Goal: Information Seeking & Learning: Learn about a topic

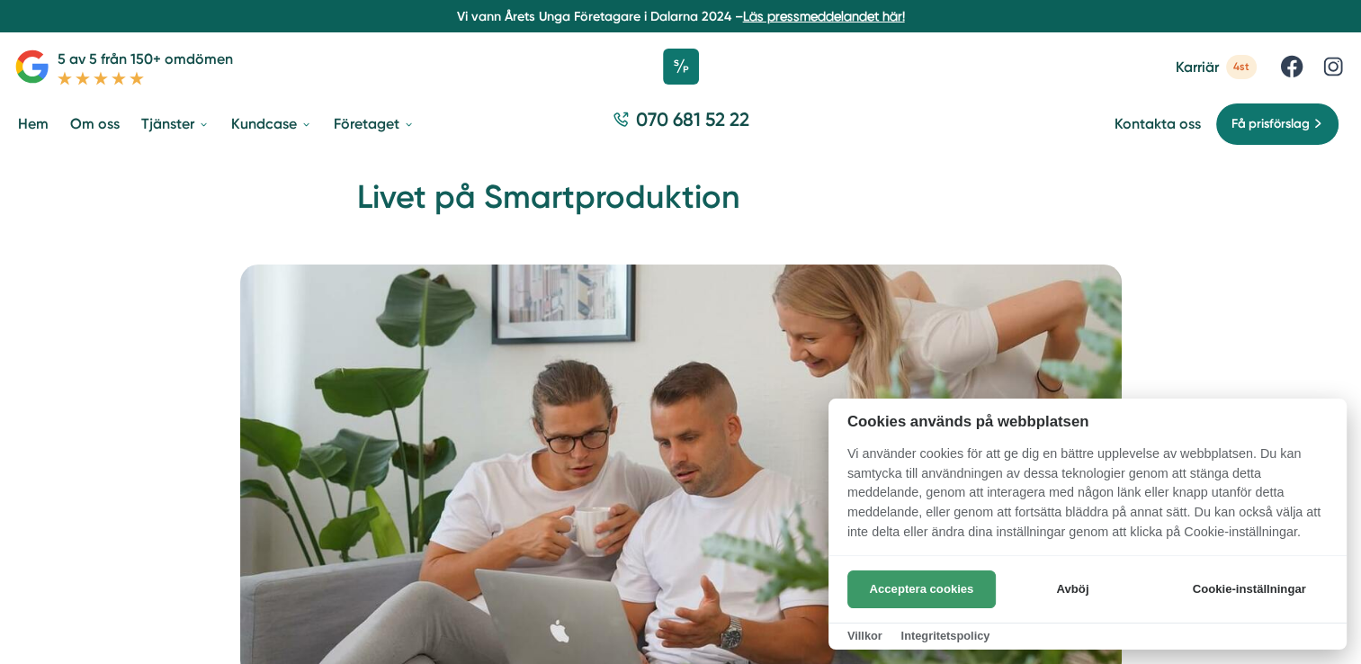
click at [943, 591] on button "Acceptera cookies" at bounding box center [921, 589] width 148 height 38
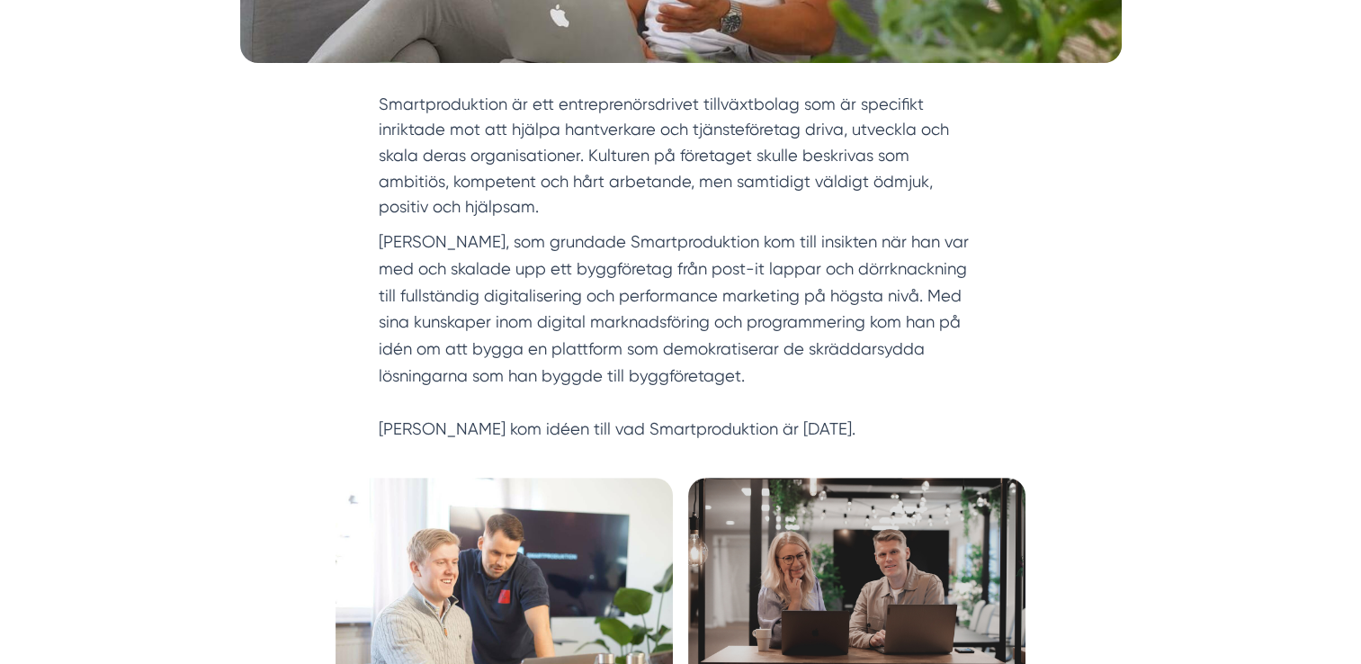
scroll to position [615, 0]
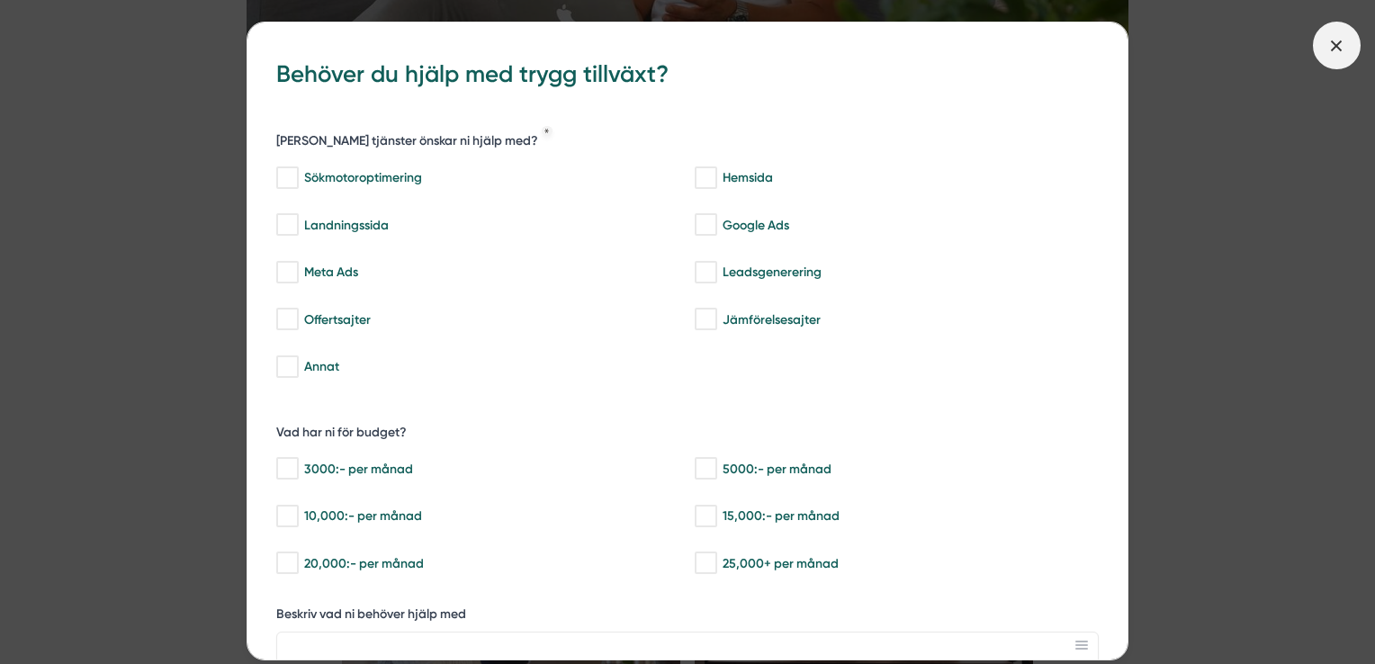
click at [1339, 63] on span at bounding box center [1337, 46] width 48 height 48
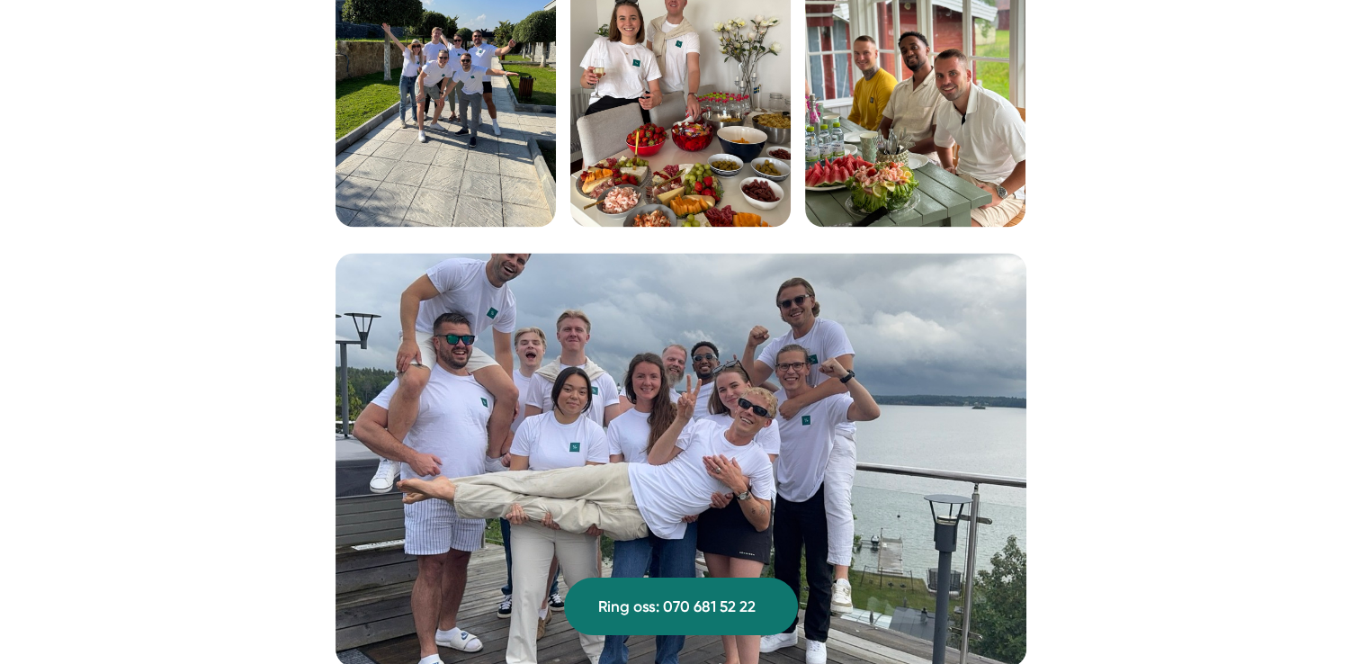
scroll to position [2335, 0]
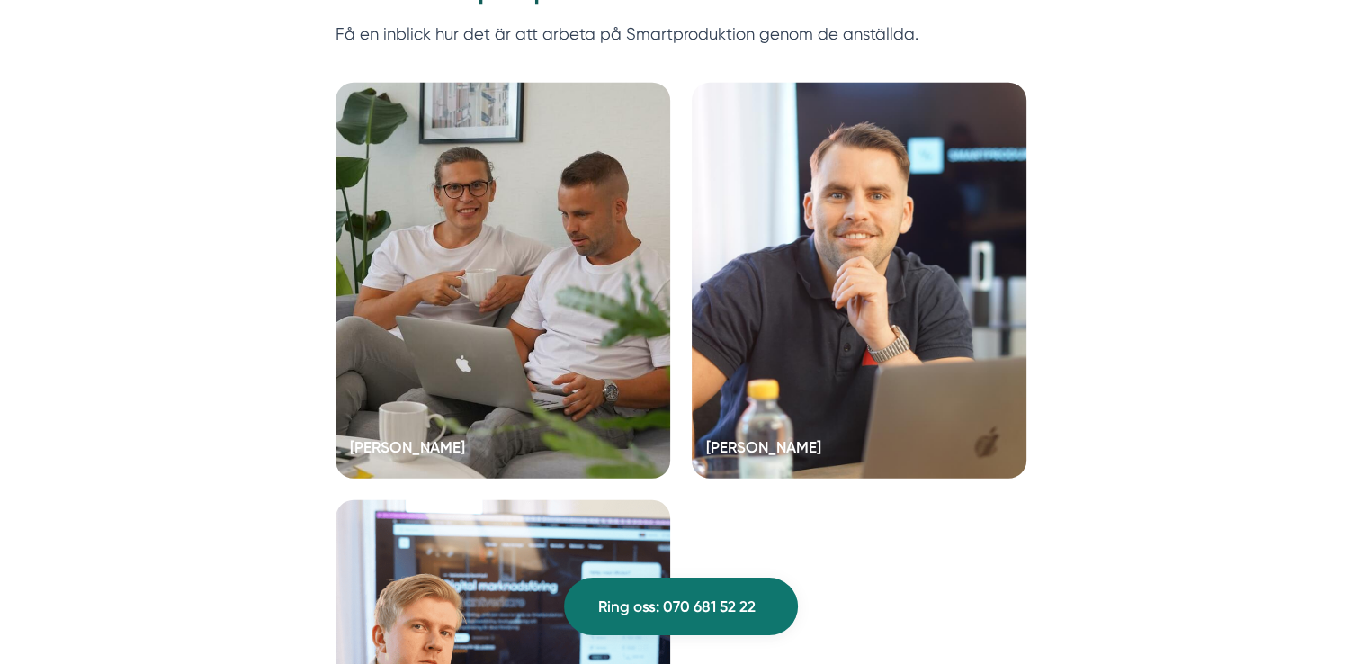
scroll to position [4857, 0]
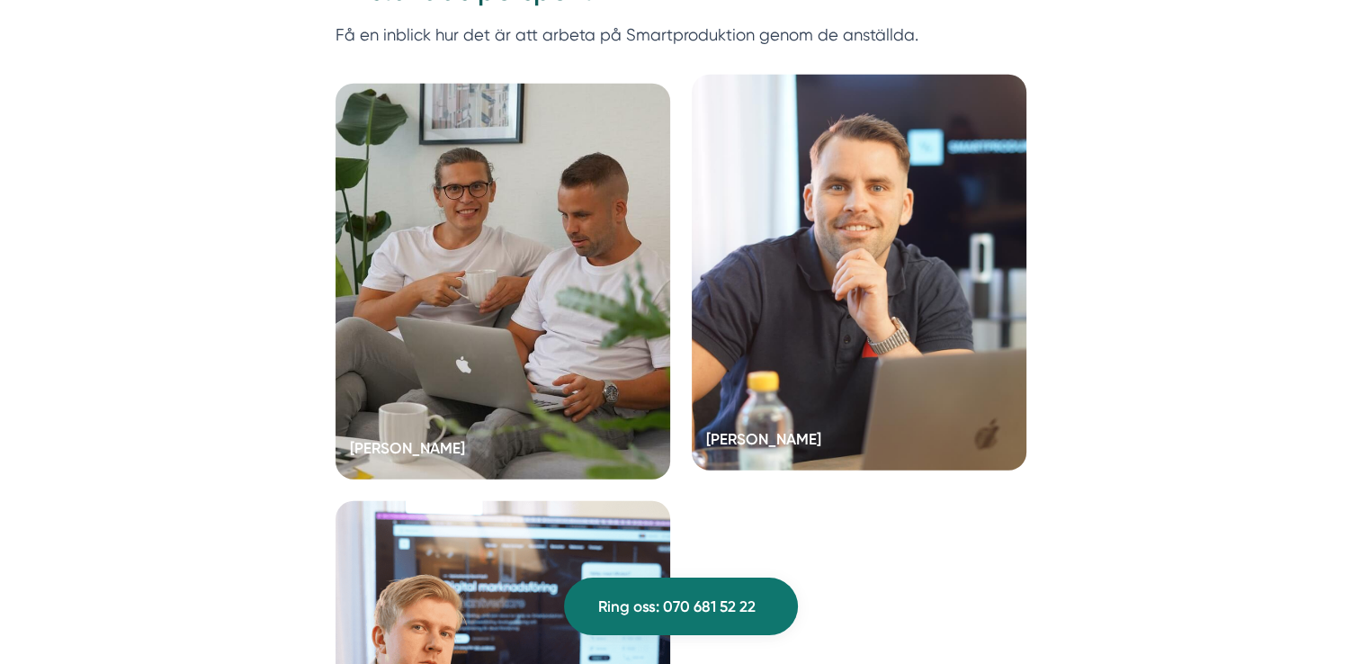
click at [850, 200] on div at bounding box center [859, 273] width 335 height 396
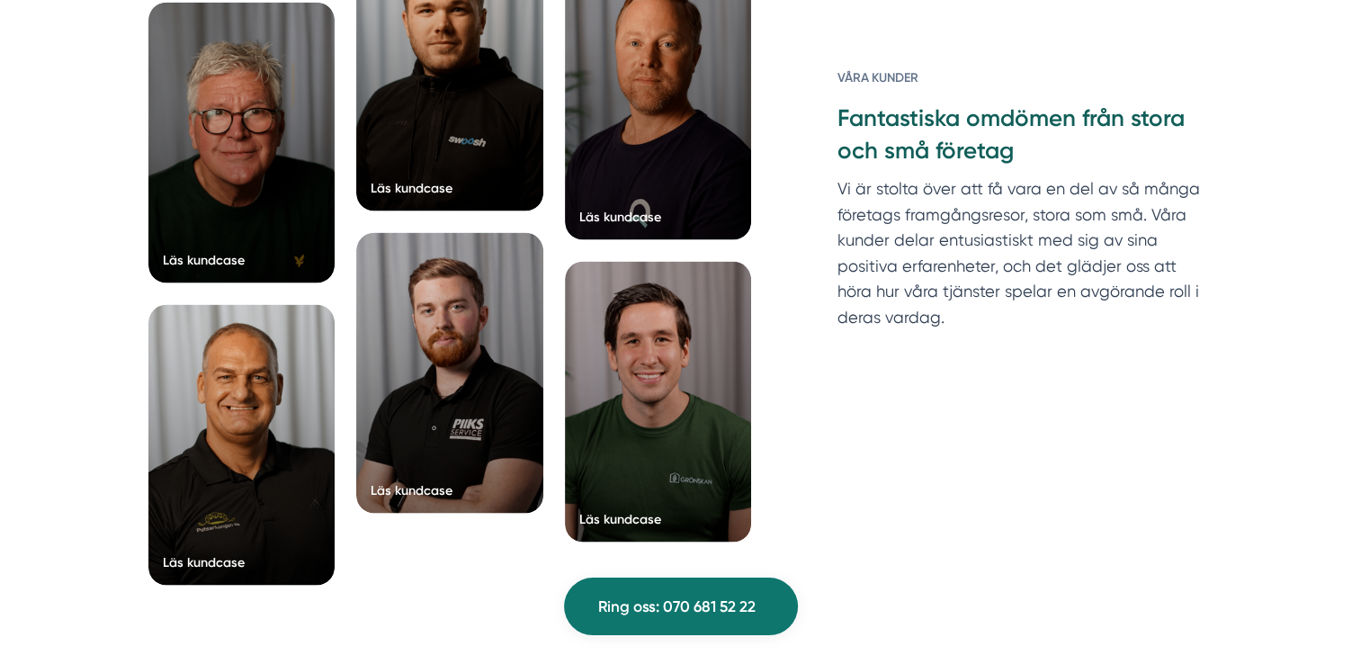
scroll to position [3428, 0]
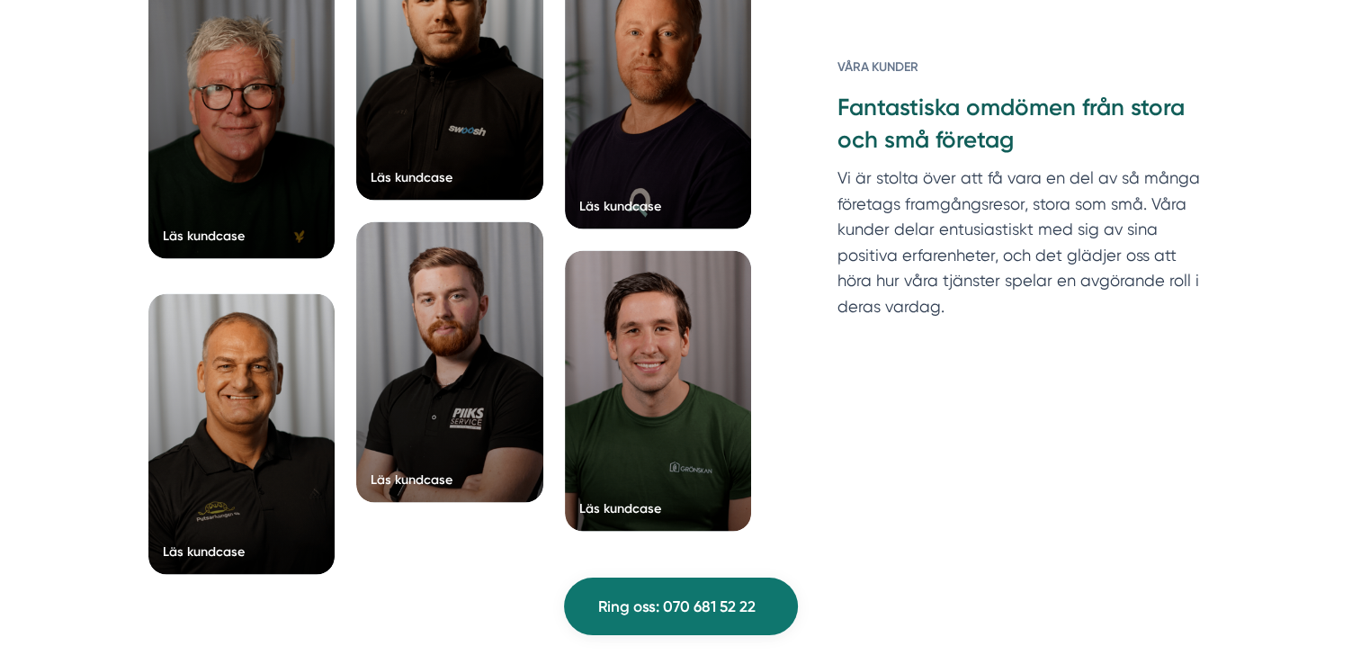
click at [292, 214] on div at bounding box center [241, 118] width 187 height 281
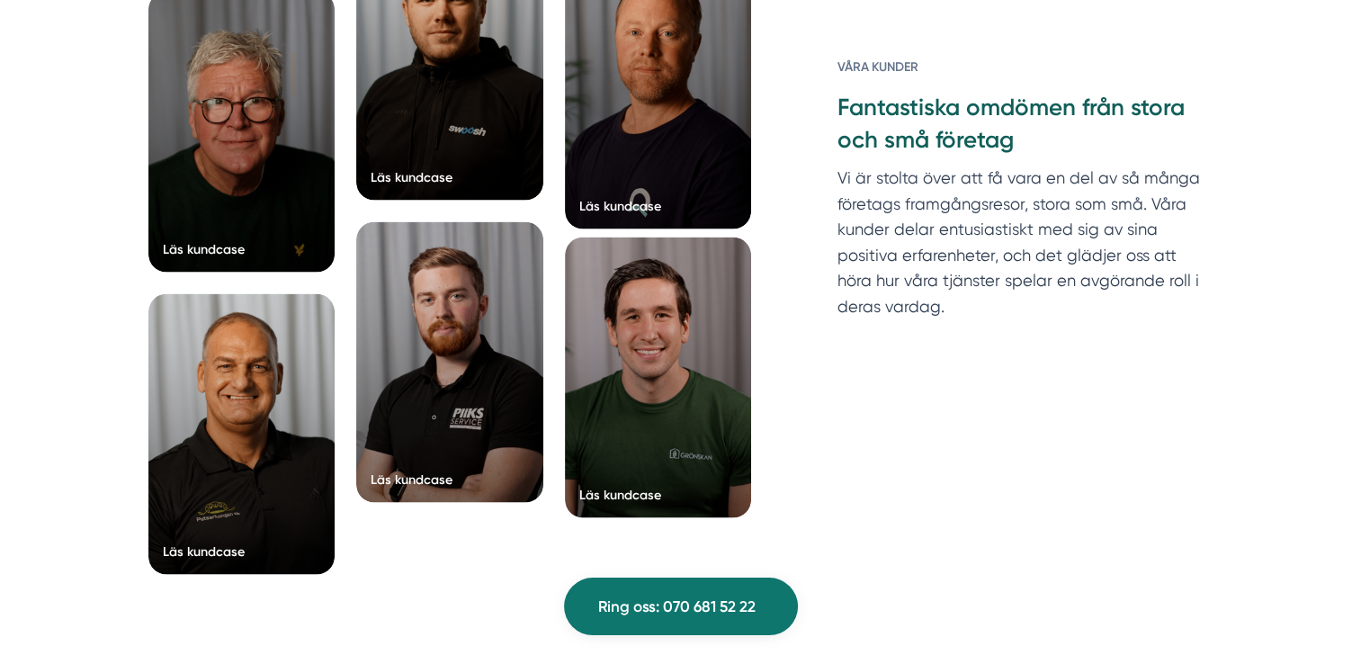
click at [608, 486] on div "Läs kundcase" at bounding box center [620, 495] width 82 height 18
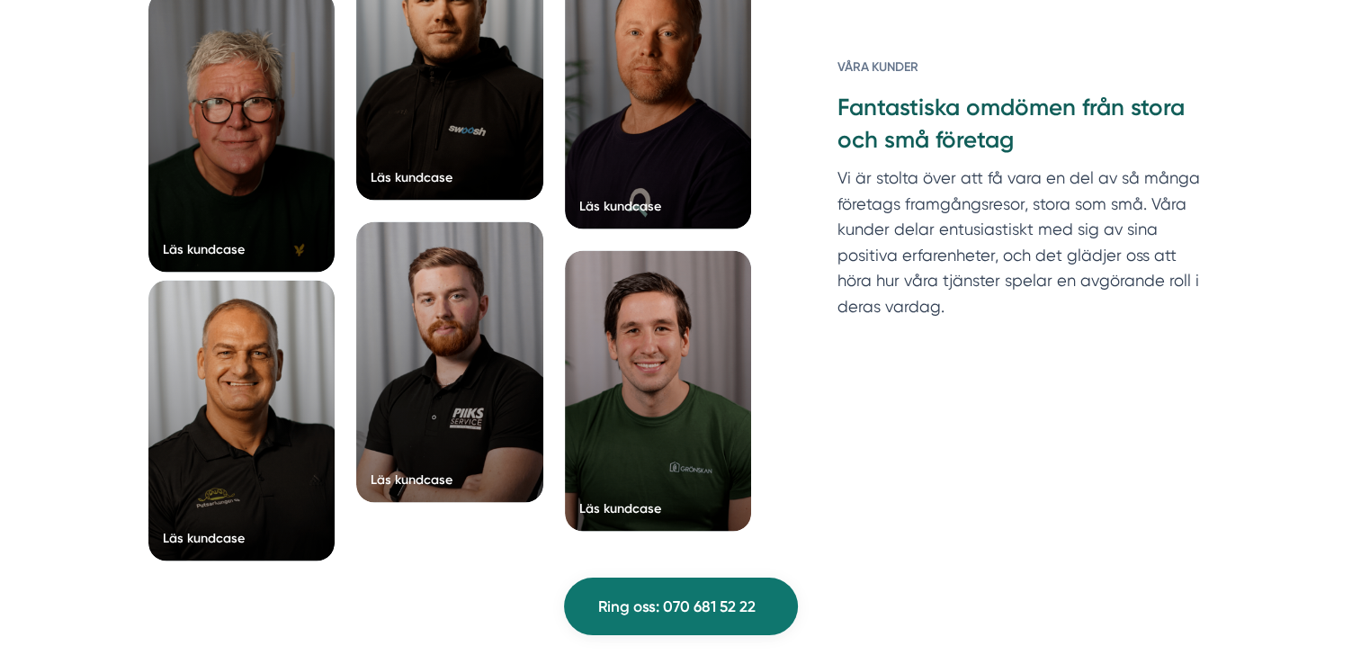
click at [229, 529] on div "Läs kundcase" at bounding box center [204, 538] width 82 height 18
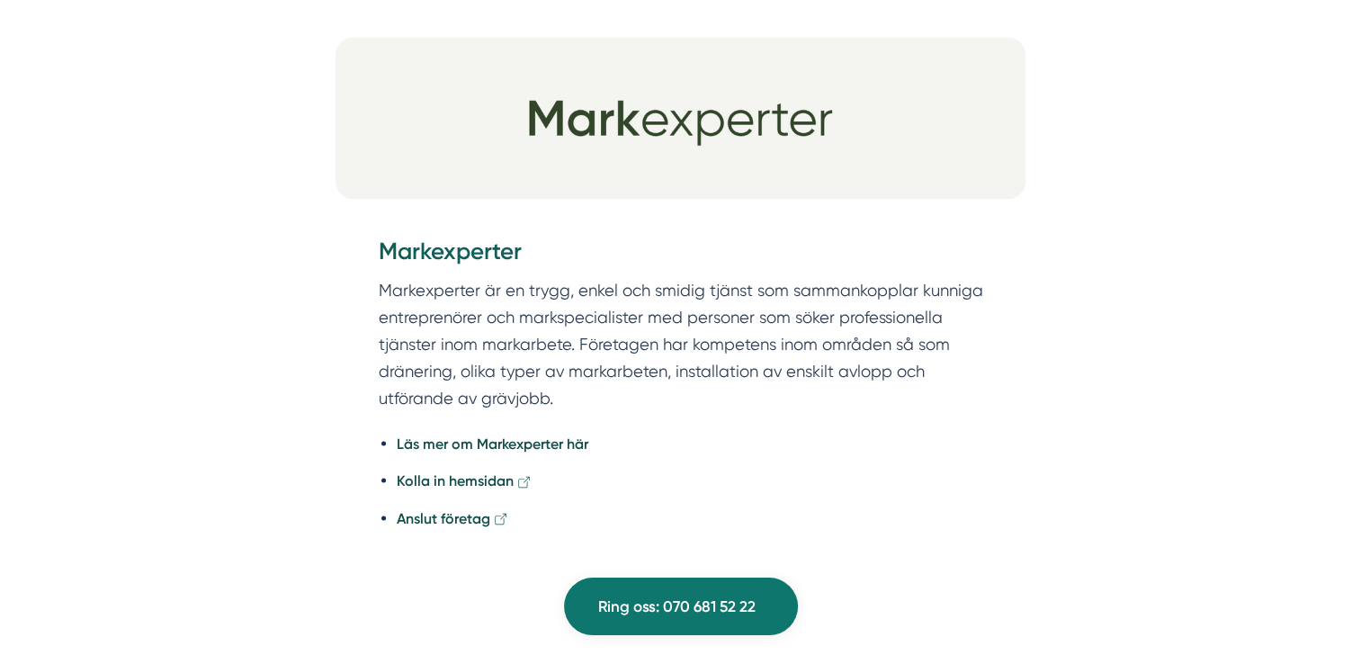
scroll to position [3030, 0]
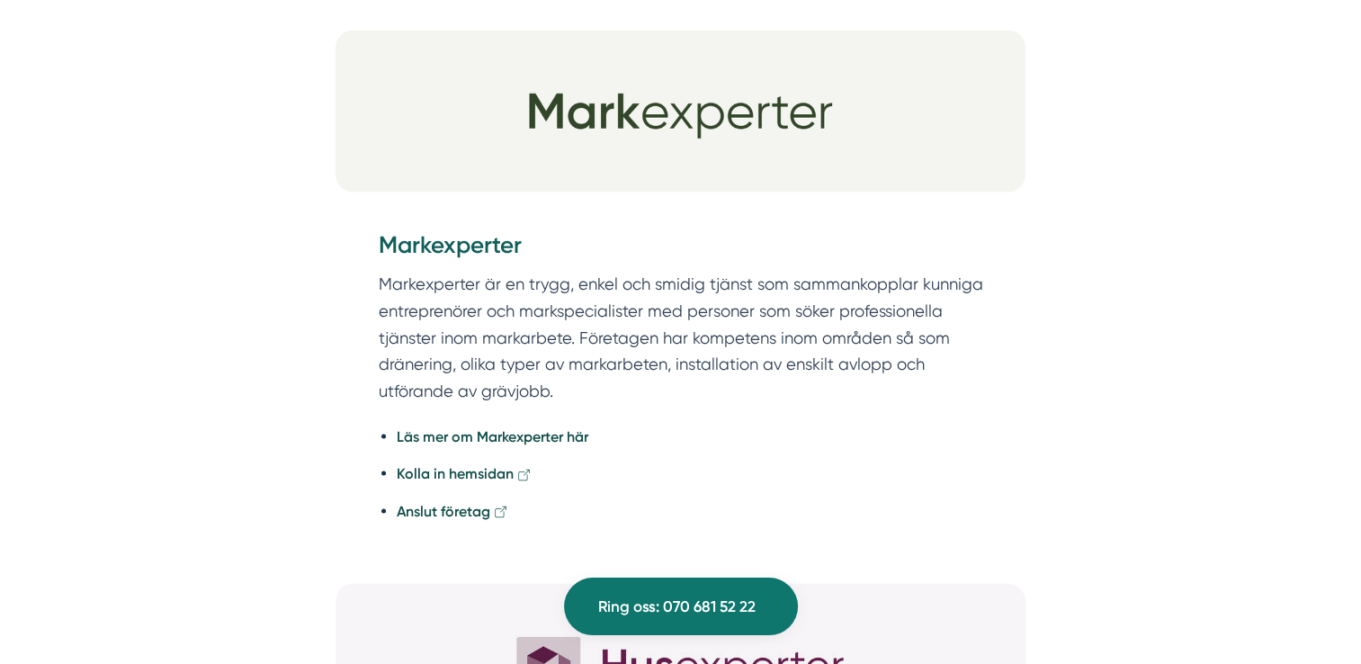
scroll to position [3458, 0]
click at [506, 427] on strong "Läs mer om Markexperter här" at bounding box center [493, 435] width 192 height 17
click at [434, 502] on strong "Anslut företag" at bounding box center [444, 510] width 94 height 17
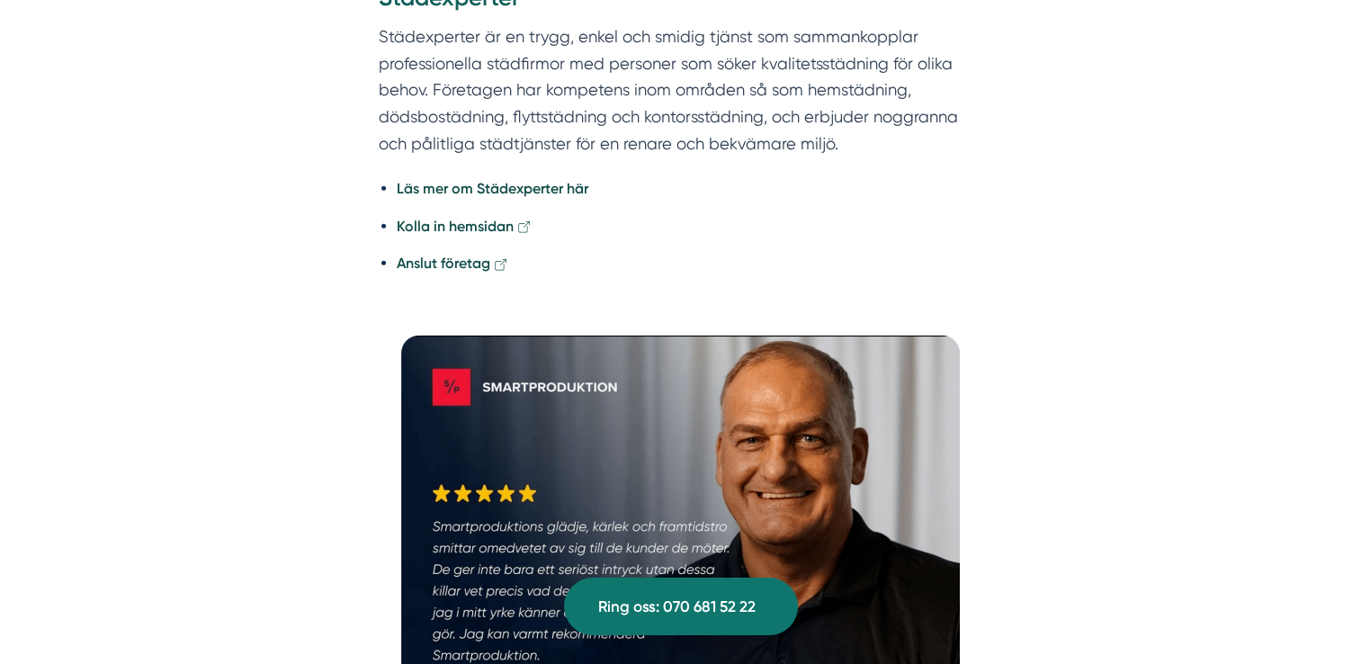
scroll to position [4754, 0]
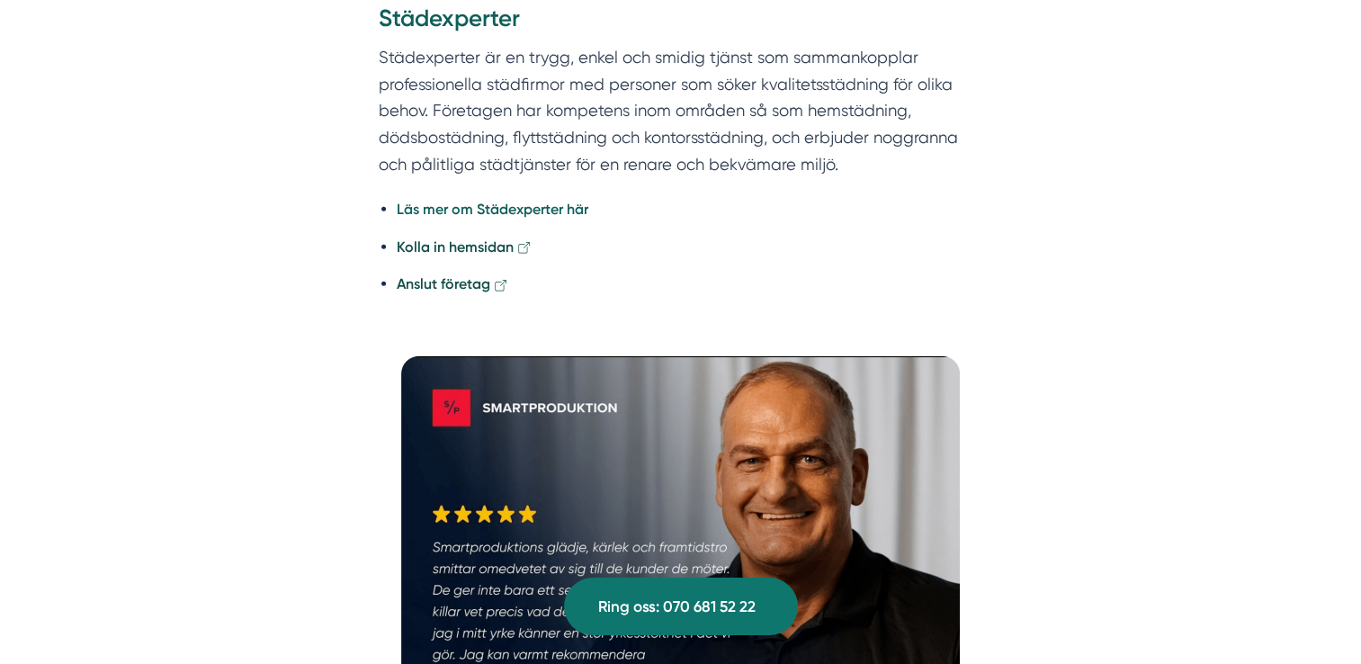
click at [493, 201] on strong "Läs mer om Städexperter här" at bounding box center [493, 209] width 192 height 17
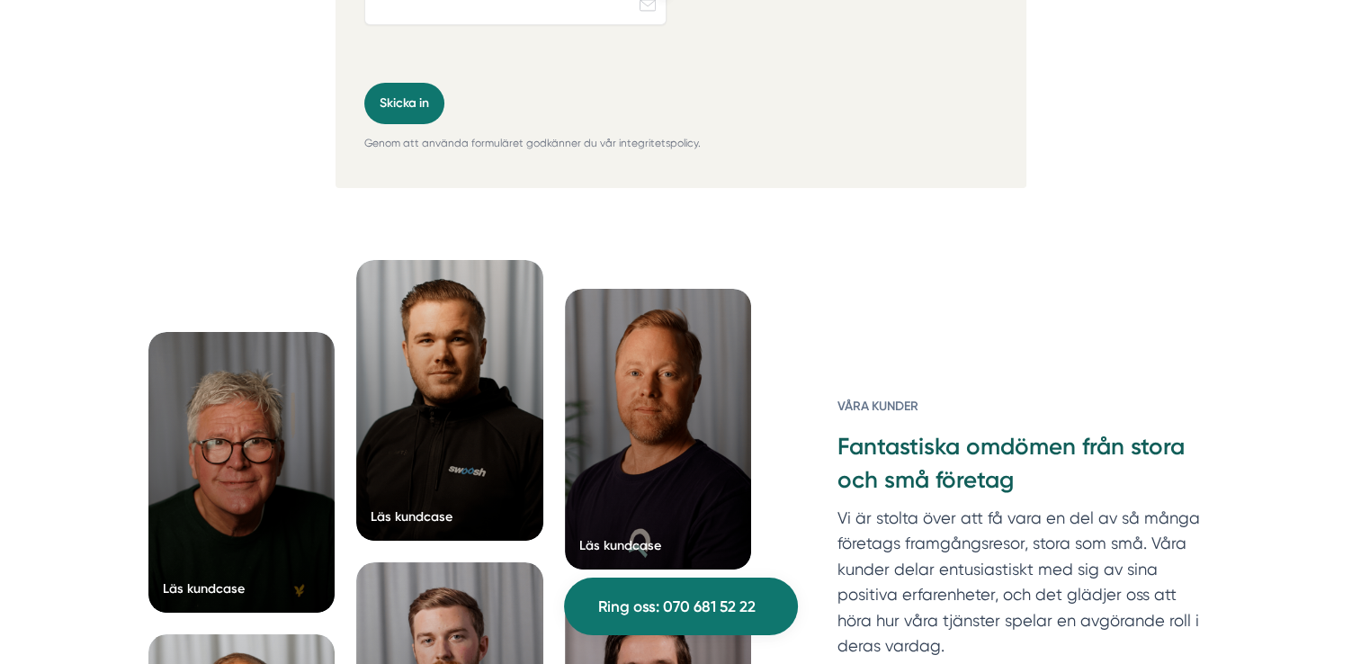
scroll to position [6526, 0]
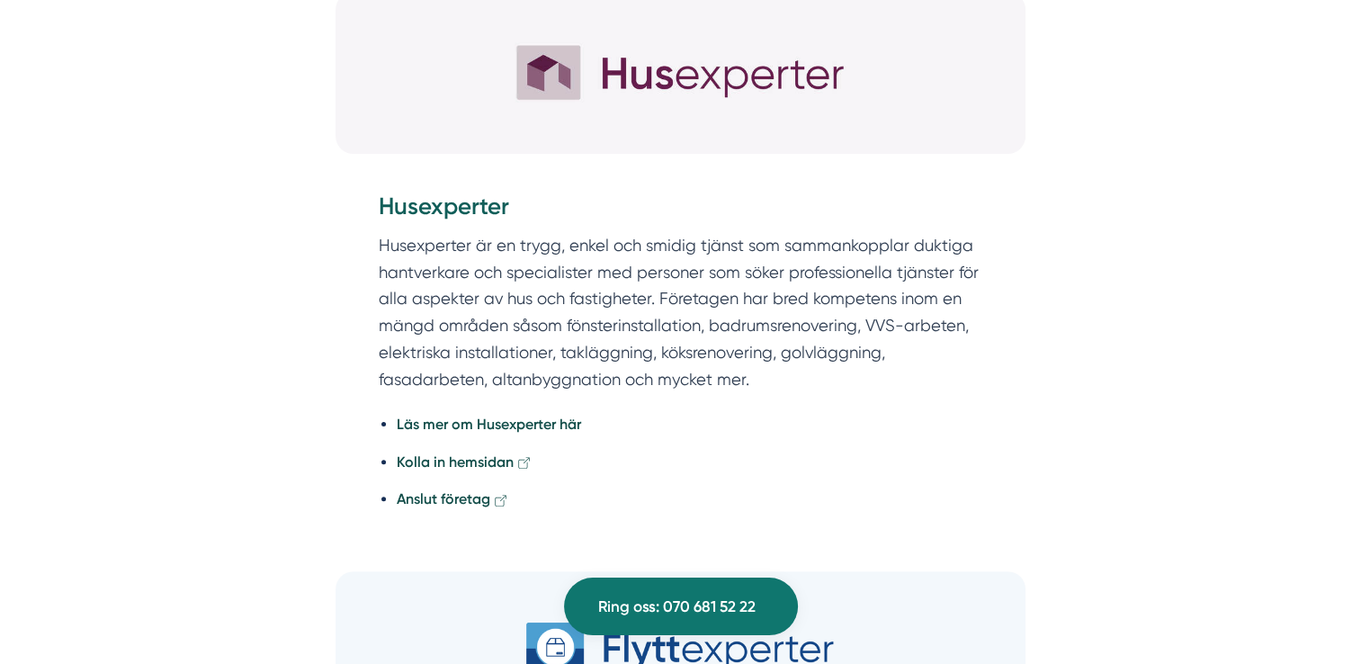
scroll to position [7198, 0]
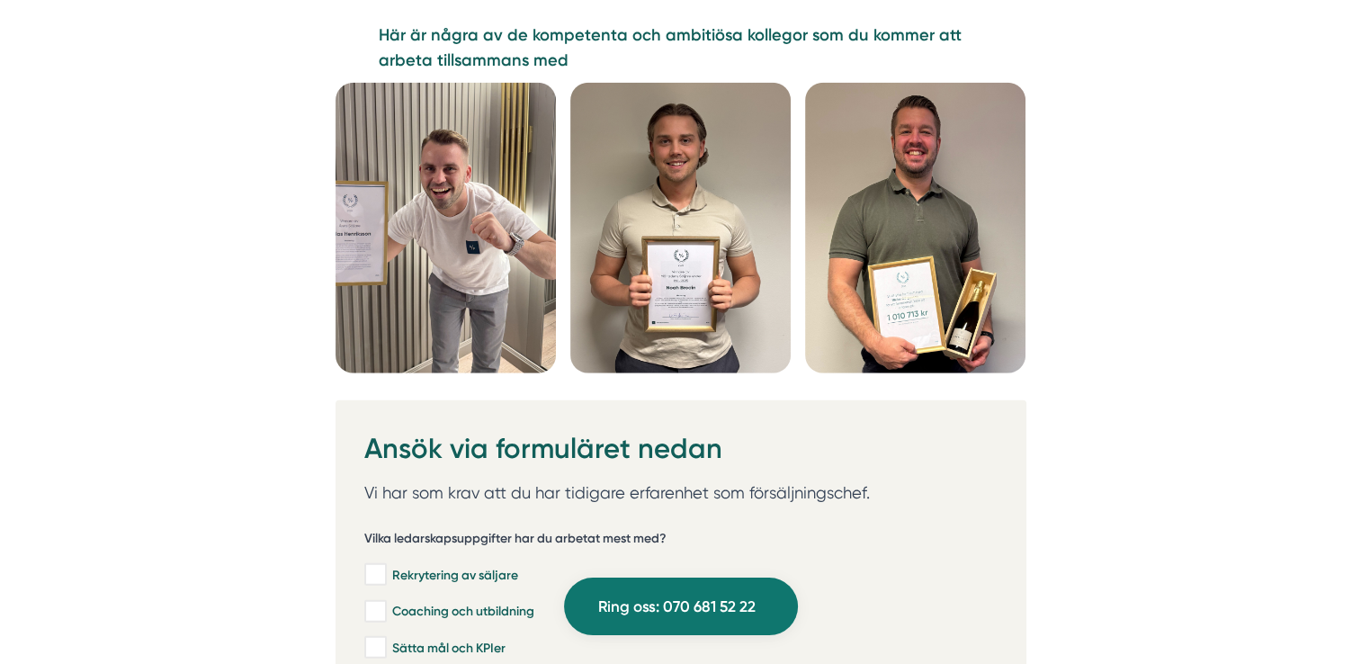
scroll to position [4678, 0]
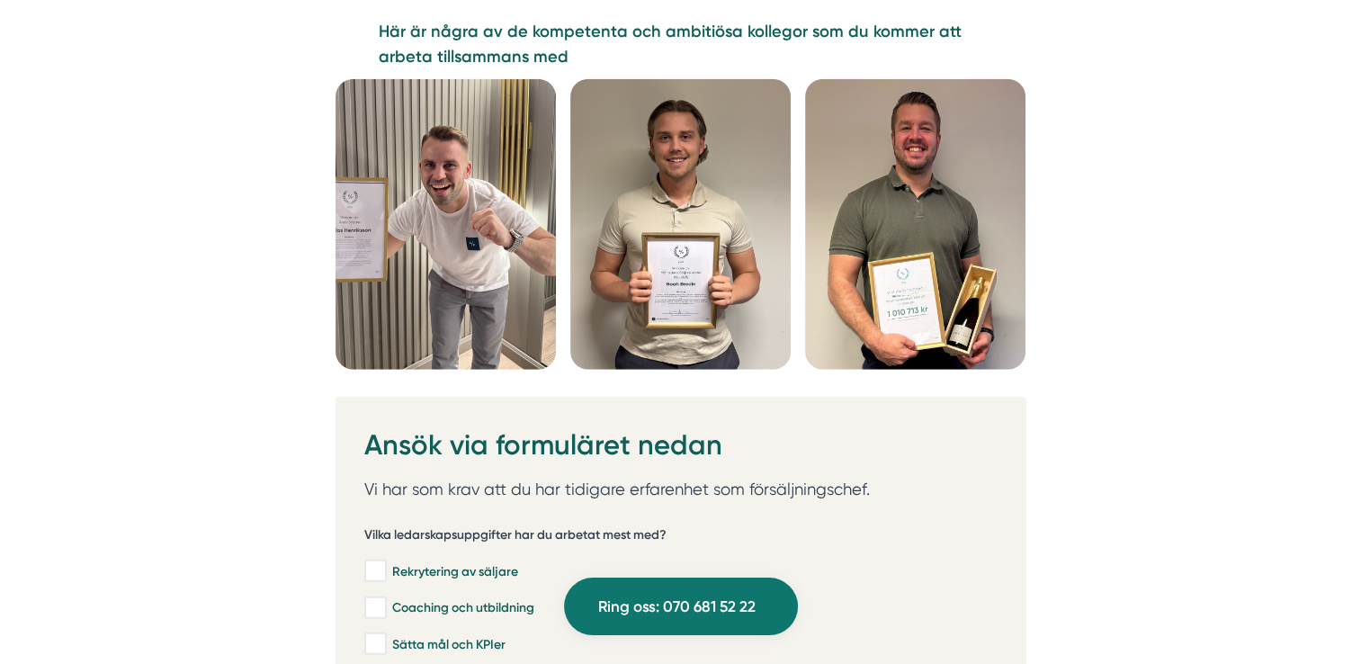
click at [475, 246] on img at bounding box center [446, 224] width 220 height 291
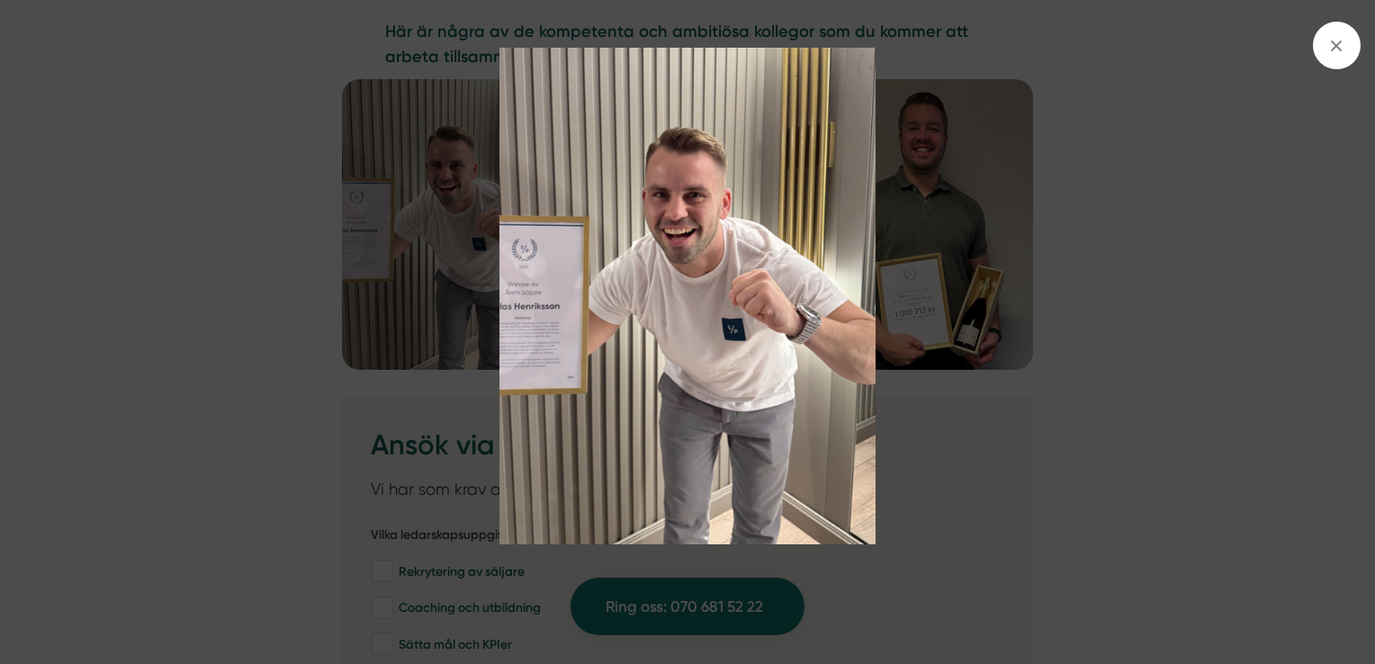
click at [263, 277] on img at bounding box center [687, 296] width 1031 height 497
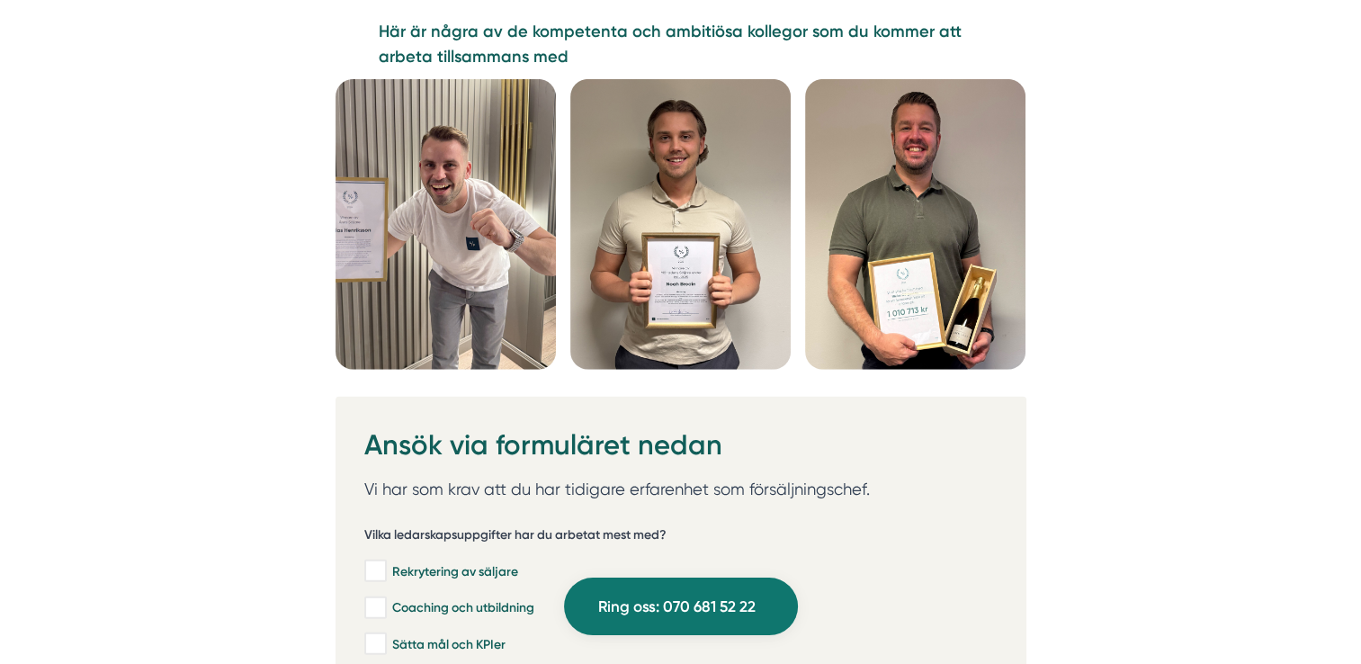
click at [951, 284] on img at bounding box center [915, 224] width 220 height 291
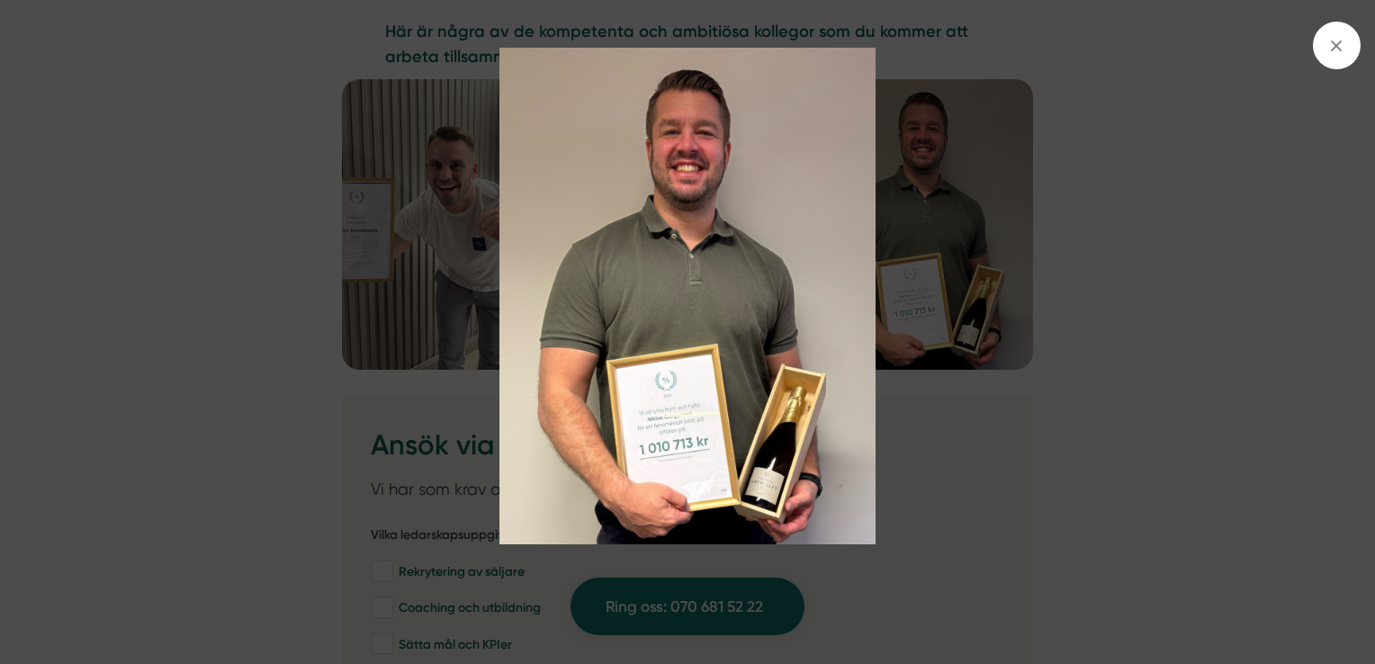
click at [919, 437] on img at bounding box center [687, 296] width 1031 height 497
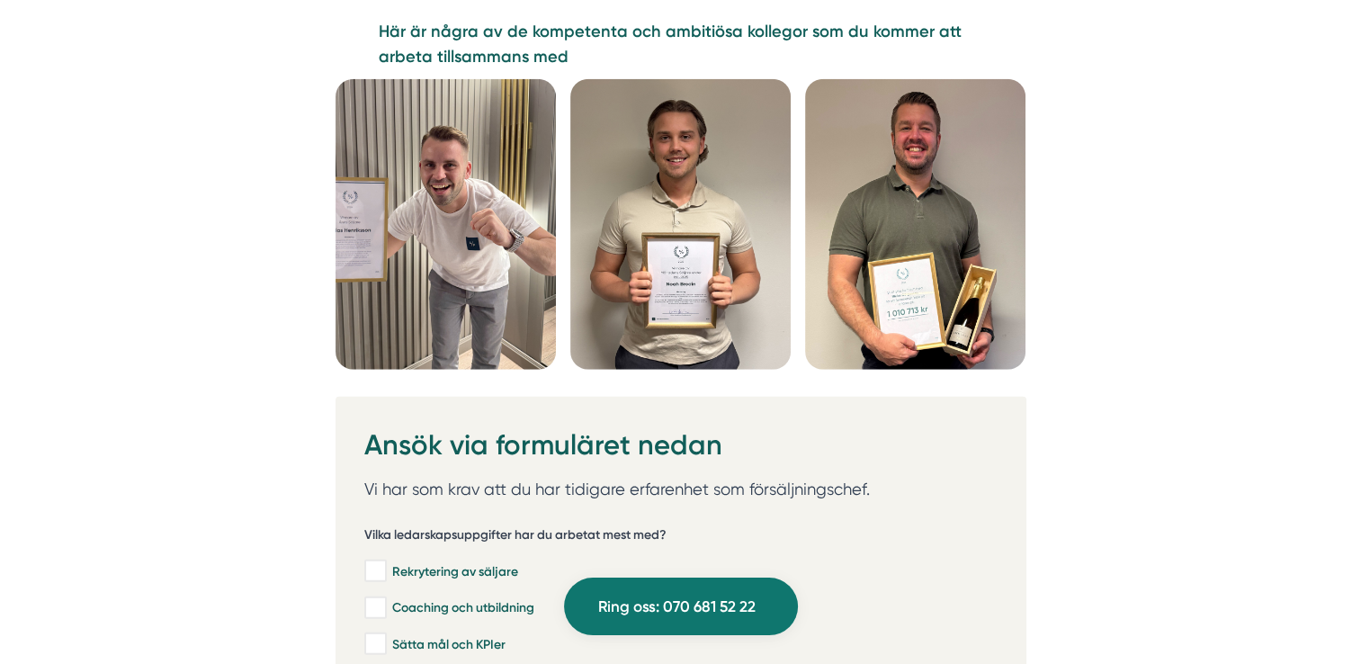
click at [675, 297] on img at bounding box center [680, 224] width 220 height 291
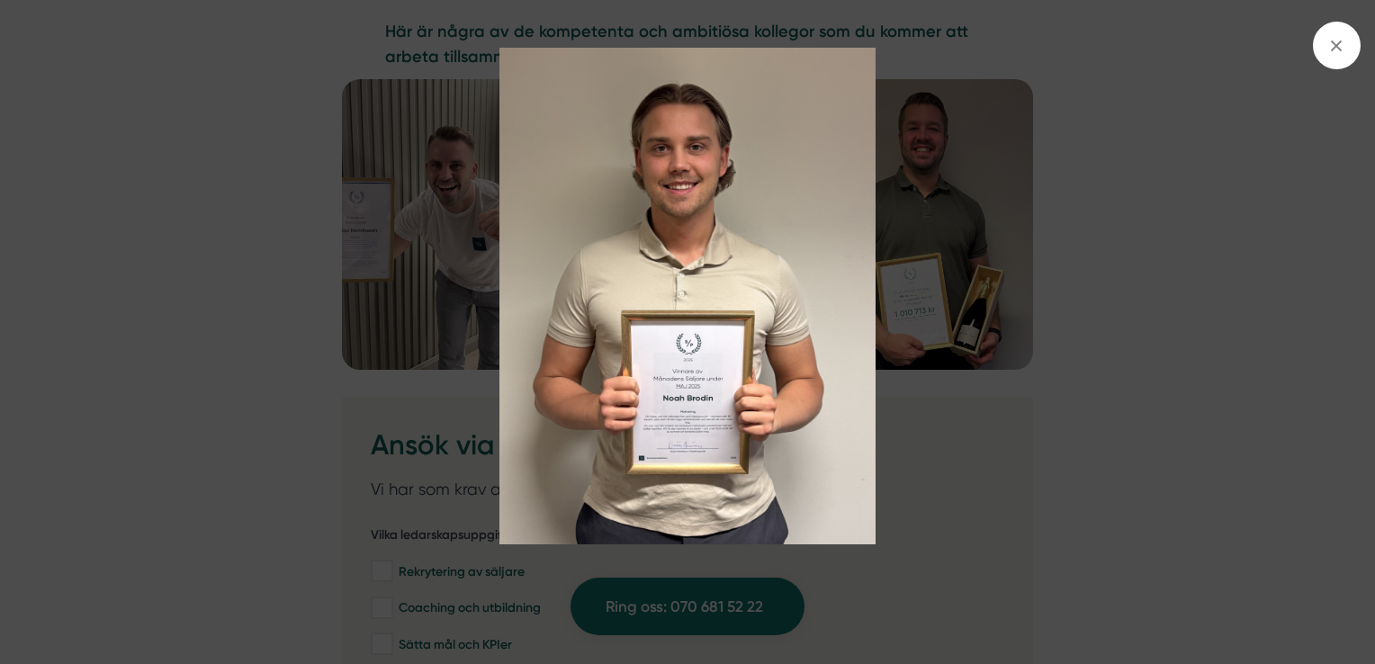
click at [262, 287] on img at bounding box center [687, 296] width 1031 height 497
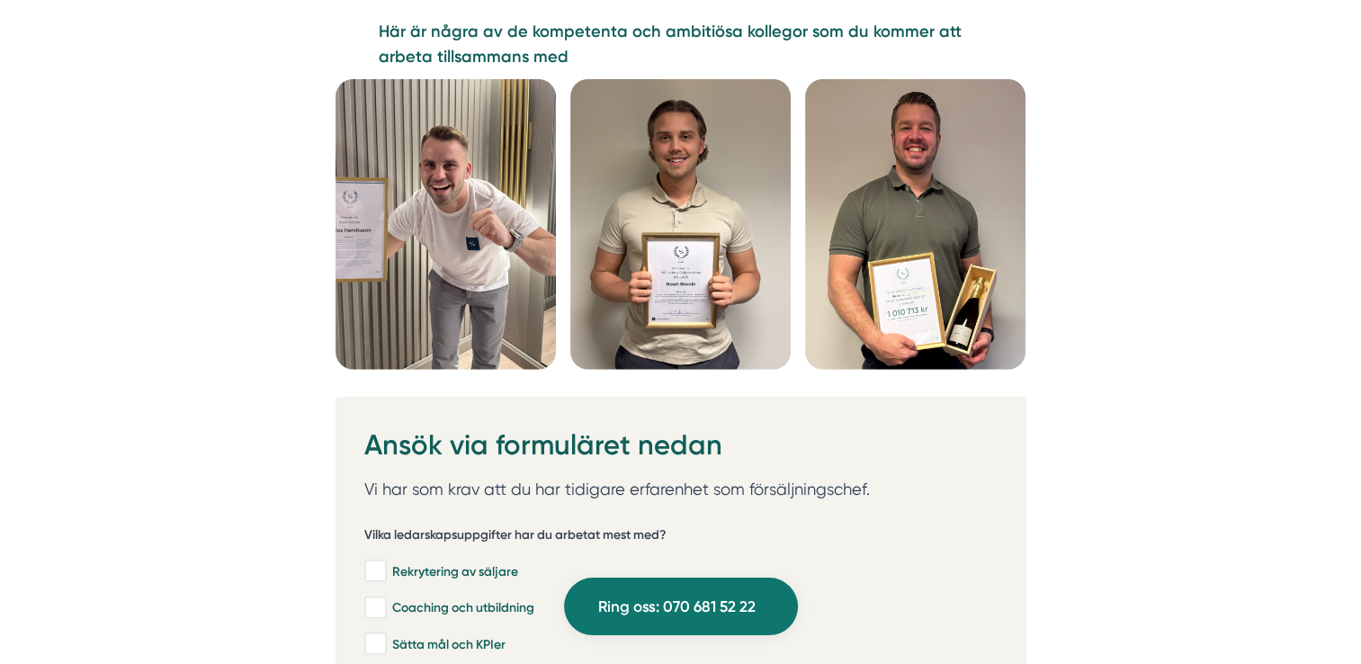
click at [942, 221] on img at bounding box center [915, 224] width 220 height 291
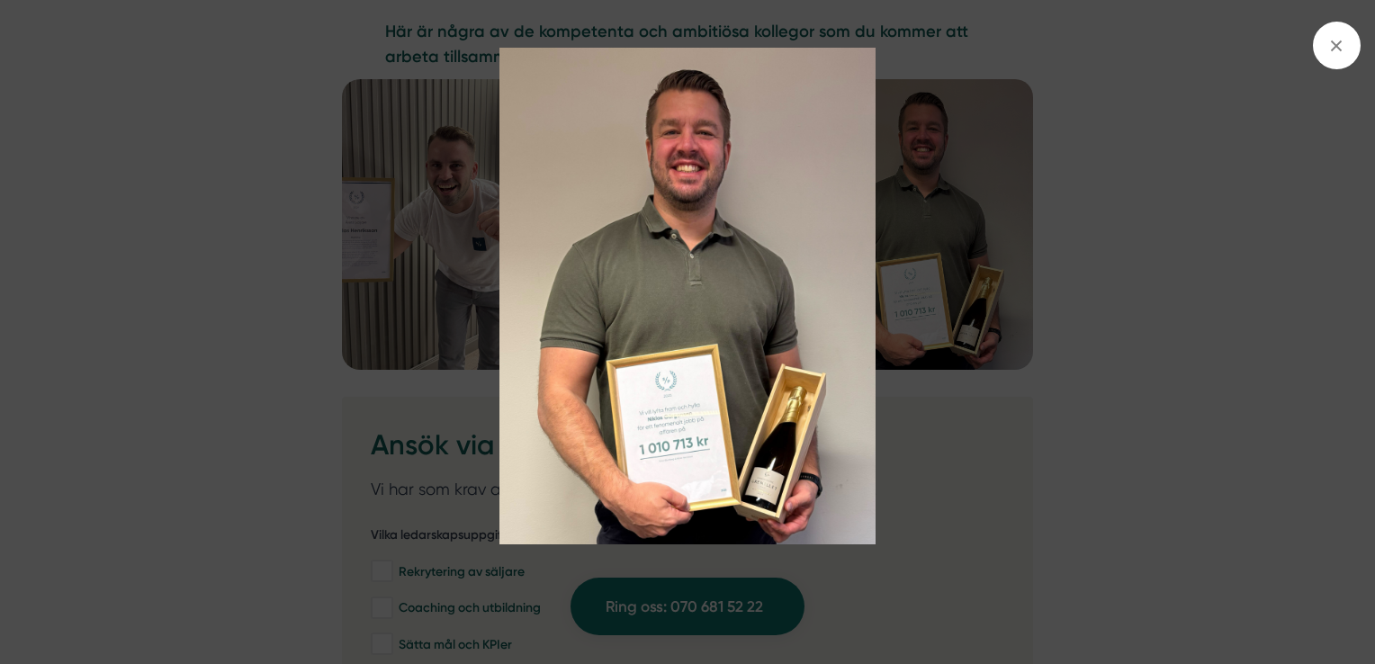
click at [335, 299] on img at bounding box center [687, 296] width 1031 height 497
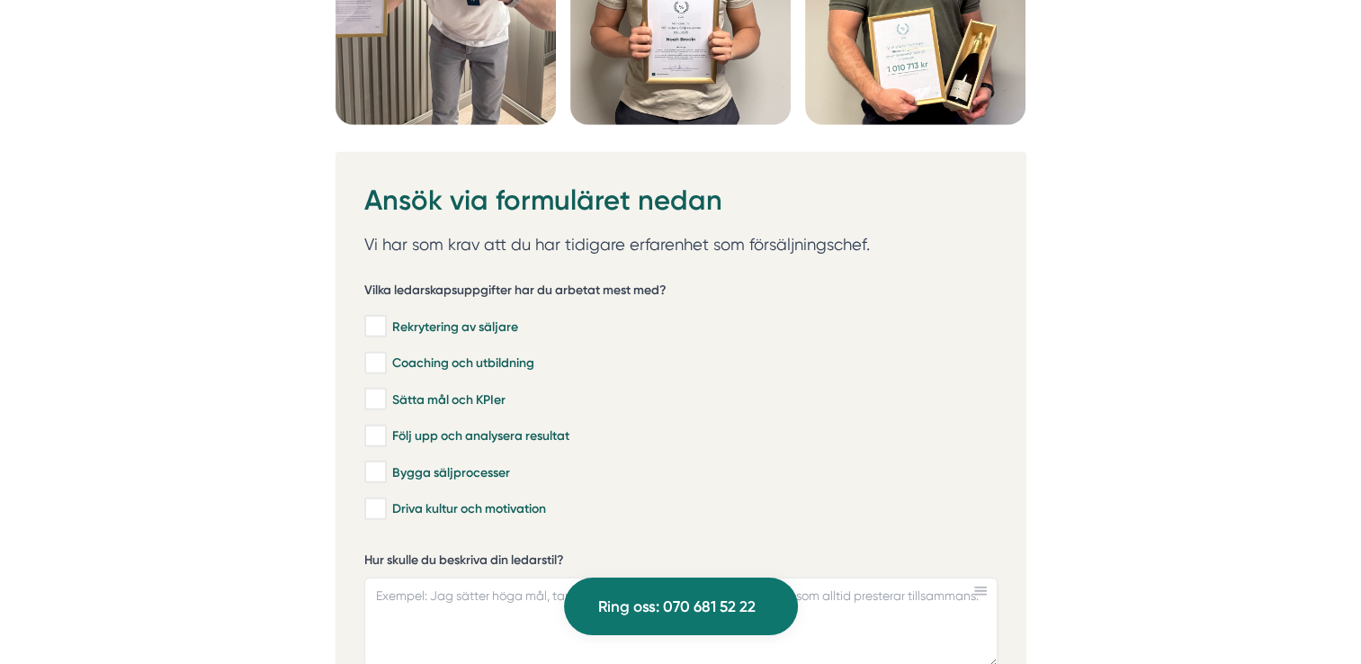
scroll to position [4923, 0]
click at [372, 318] on input "Rekrytering av säljare" at bounding box center [374, 327] width 21 height 18
checkbox input "true"
click at [374, 354] on input "Coaching och utbildning" at bounding box center [374, 363] width 21 height 18
checkbox input "true"
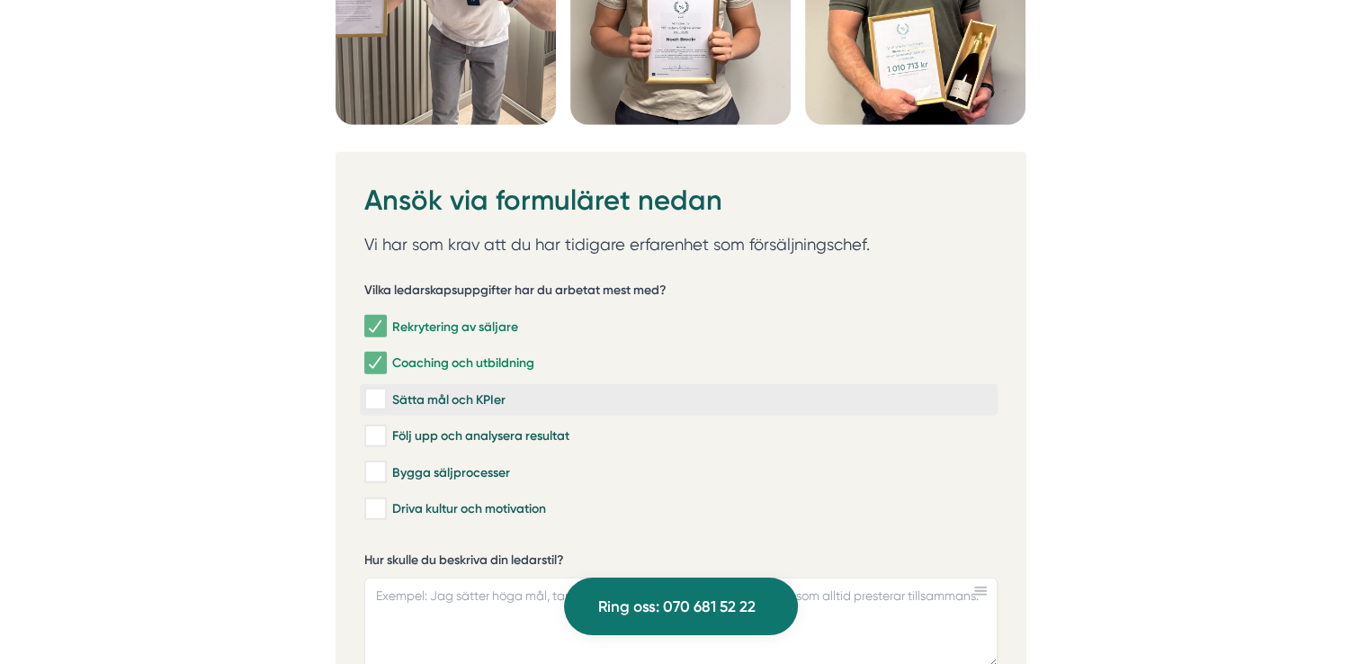
click at [371, 390] on input "Sätta mål och KPIer" at bounding box center [374, 399] width 21 height 18
checkbox input "true"
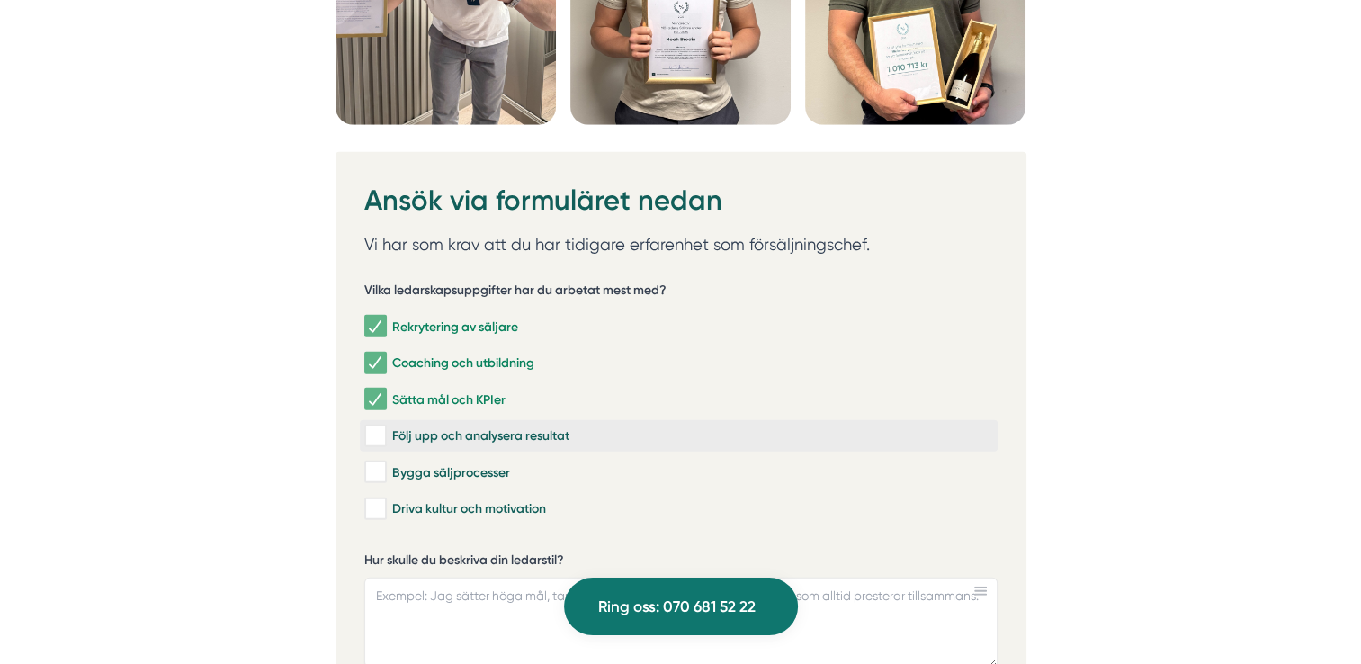
click at [374, 428] on input "Följ upp och analysera resultat" at bounding box center [374, 436] width 21 height 18
checkbox input "true"
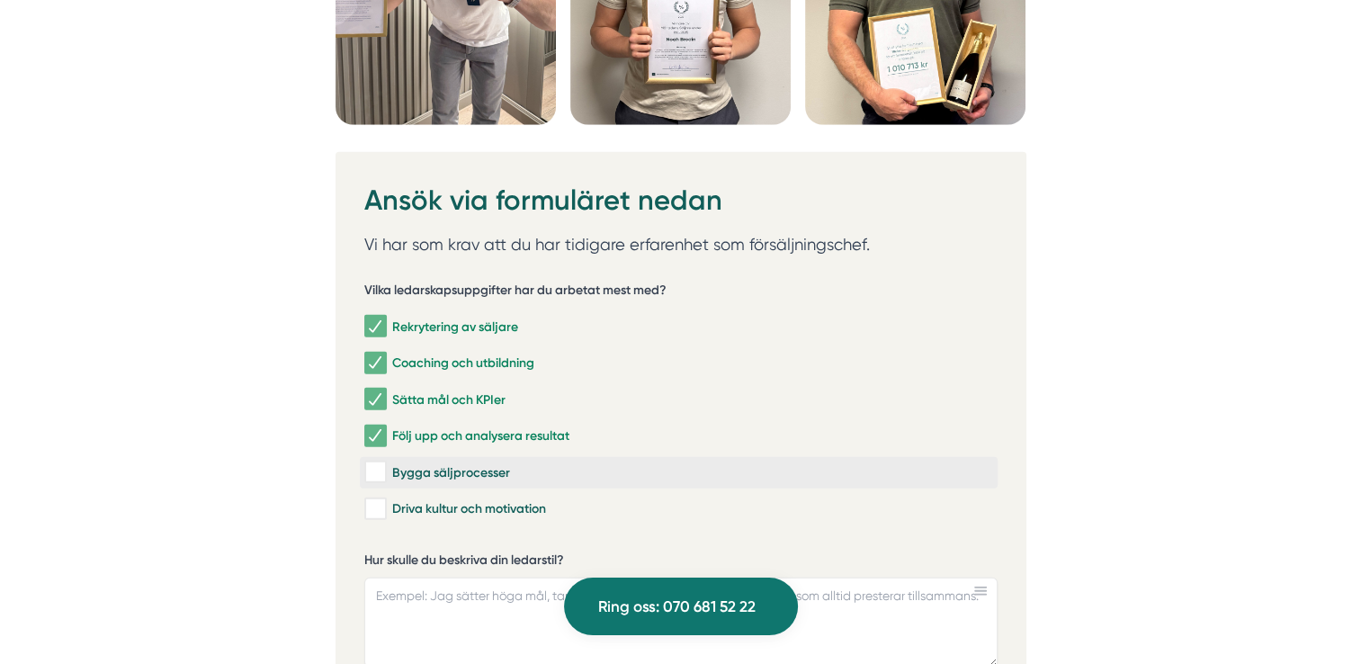
click at [375, 464] on input "Bygga säljprocesser" at bounding box center [374, 472] width 21 height 18
checkbox input "true"
click at [376, 500] on input "Driva kultur och motivation" at bounding box center [374, 509] width 21 height 18
checkbox input "true"
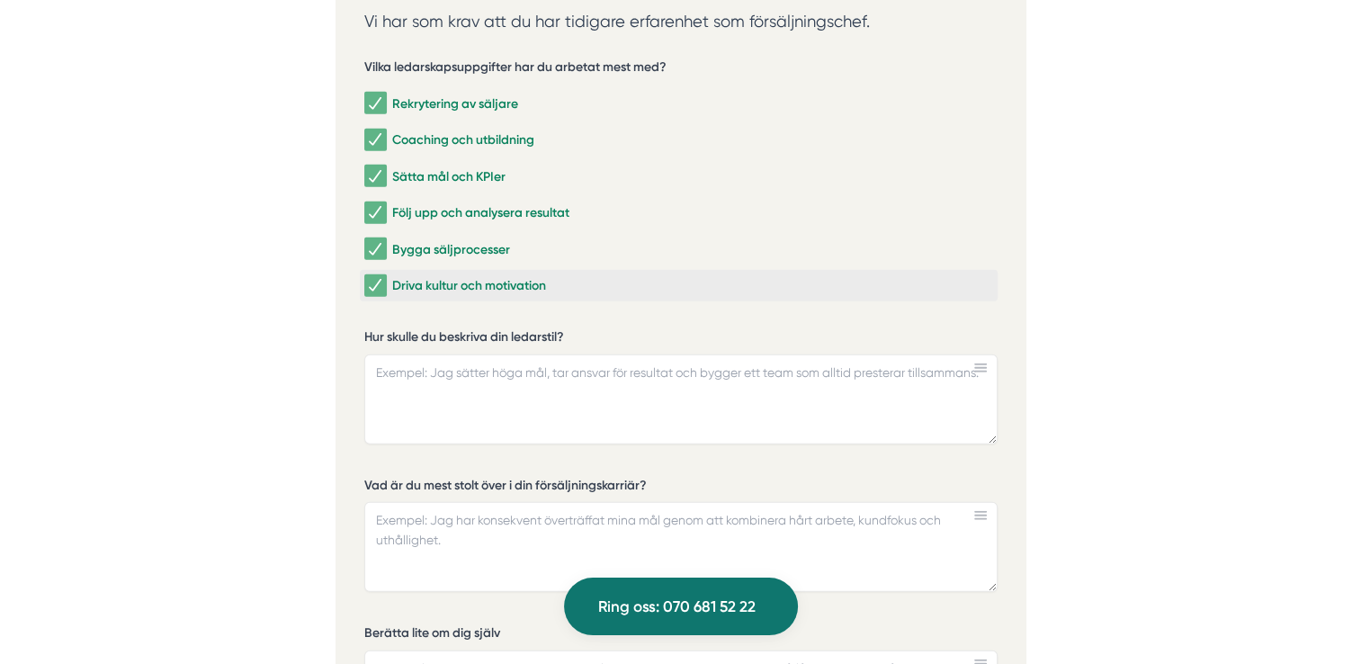
scroll to position [5146, 0]
